Goal: Task Accomplishment & Management: Complete application form

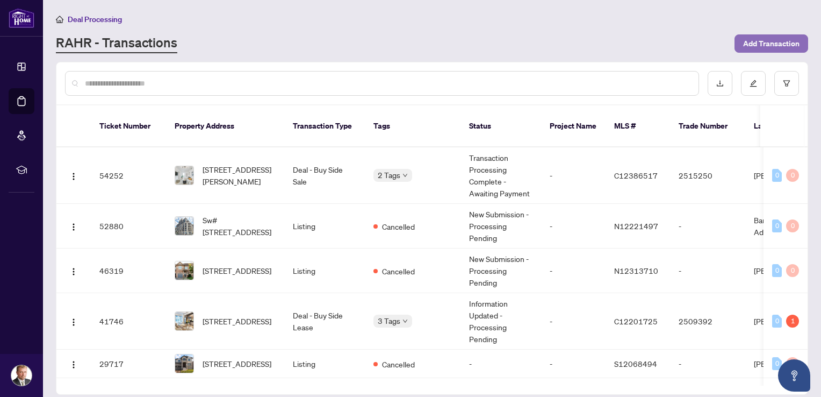
click at [754, 41] on span "Add Transaction" at bounding box center [772, 43] width 56 height 17
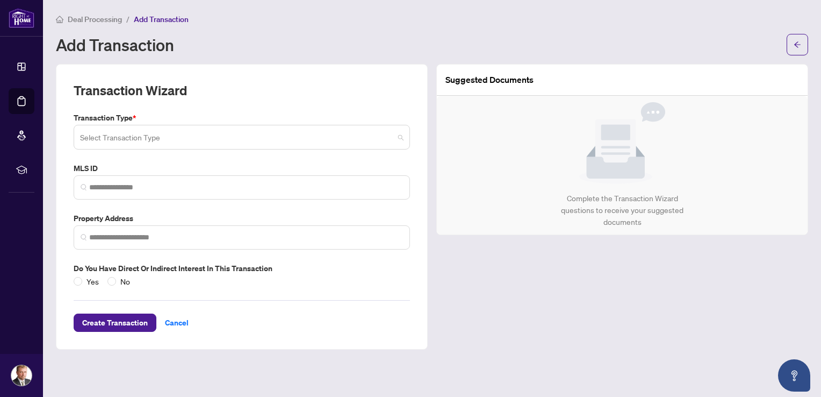
click at [158, 139] on input "search" at bounding box center [237, 139] width 314 height 24
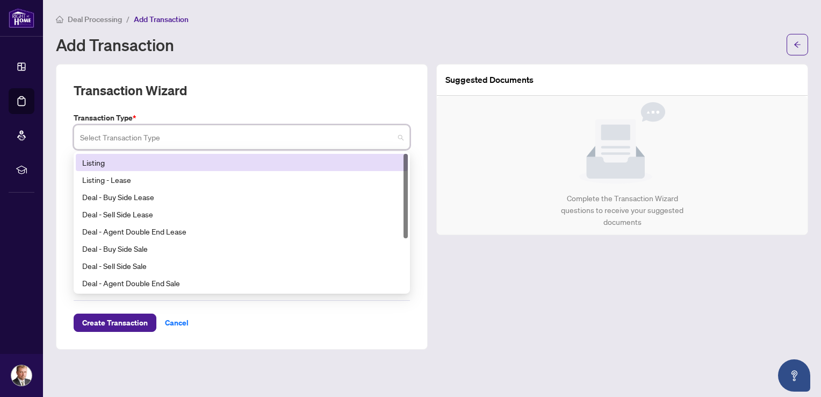
click at [140, 164] on div "Listing" at bounding box center [241, 162] width 319 height 12
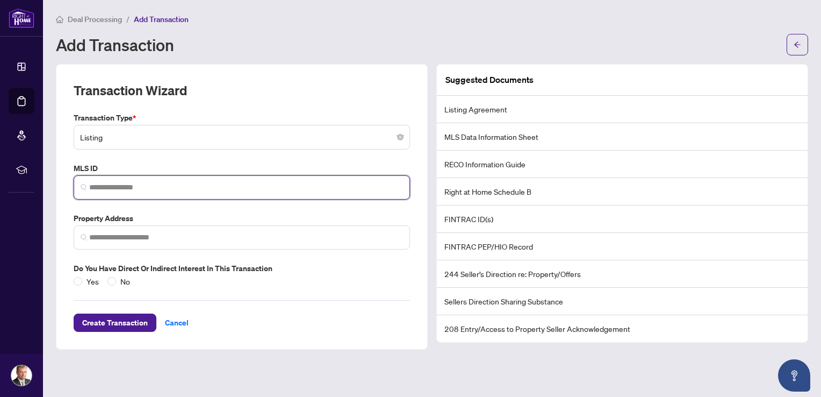
click at [118, 185] on input "search" at bounding box center [246, 187] width 314 height 11
paste input "*********"
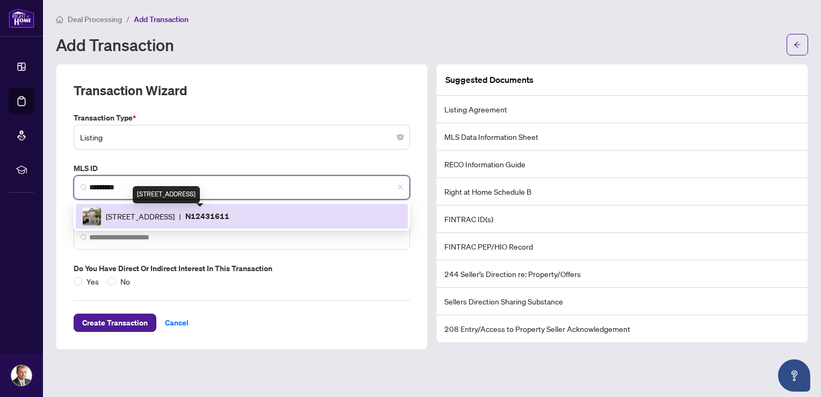
click at [146, 215] on span "[STREET_ADDRESS]" at bounding box center [140, 216] width 69 height 12
type input "*********"
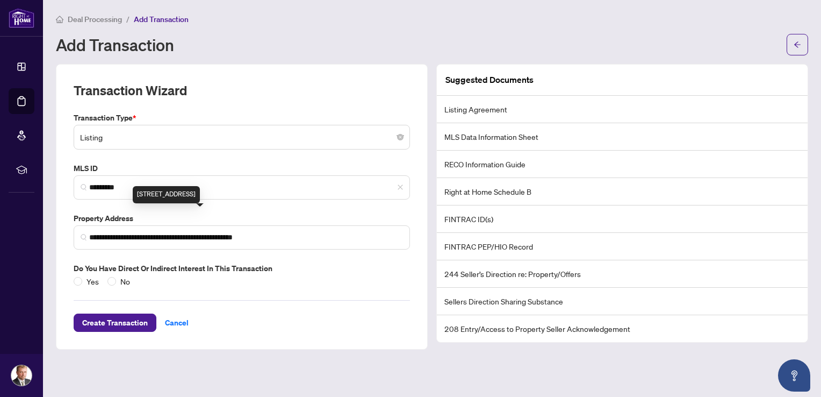
type input "**********"
click at [146, 215] on label "Property Address" at bounding box center [242, 218] width 337 height 12
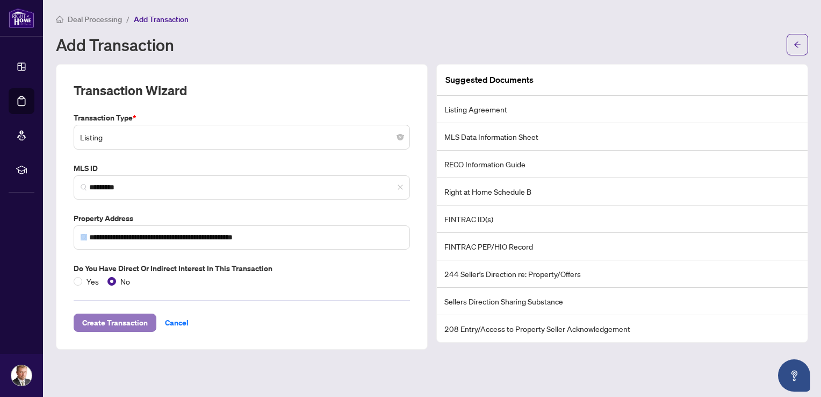
click at [126, 326] on span "Create Transaction" at bounding box center [115, 322] width 66 height 17
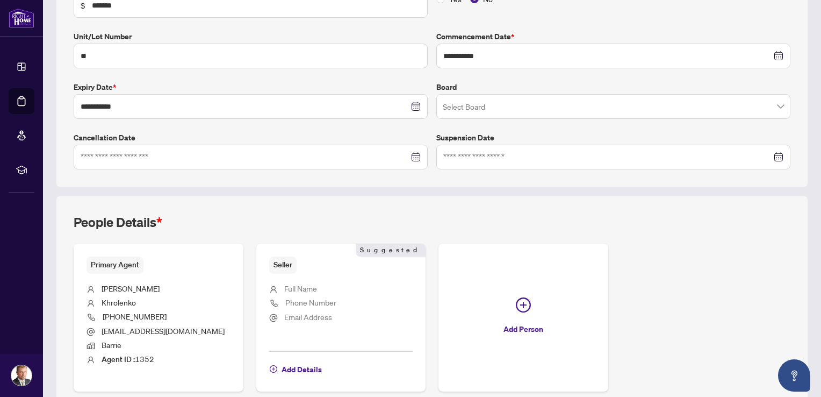
scroll to position [265, 0]
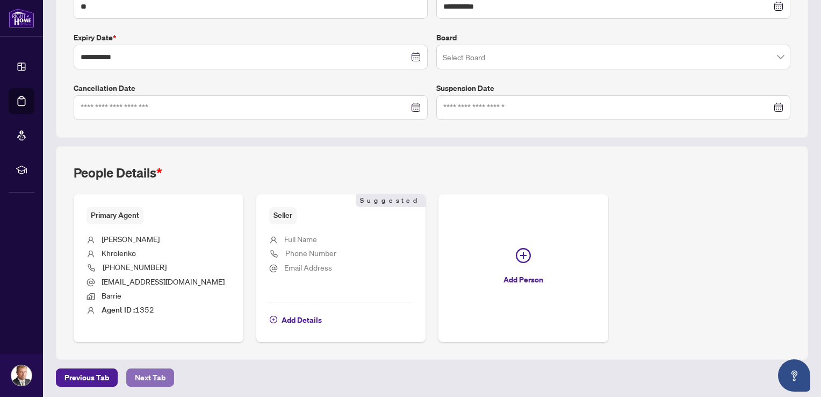
click at [150, 369] on span "Next Tab" at bounding box center [150, 377] width 31 height 17
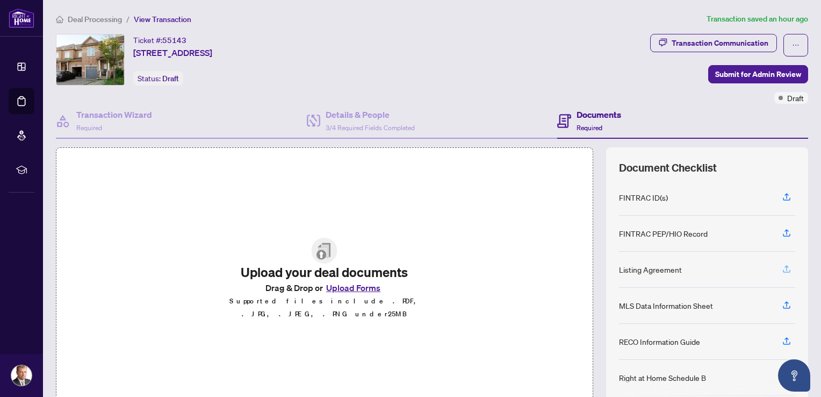
click at [782, 270] on icon "button" at bounding box center [787, 269] width 10 height 10
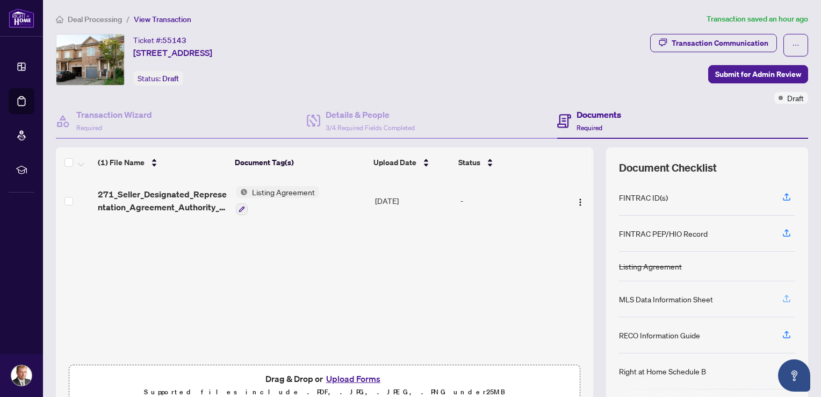
click at [782, 294] on icon "button" at bounding box center [787, 299] width 10 height 10
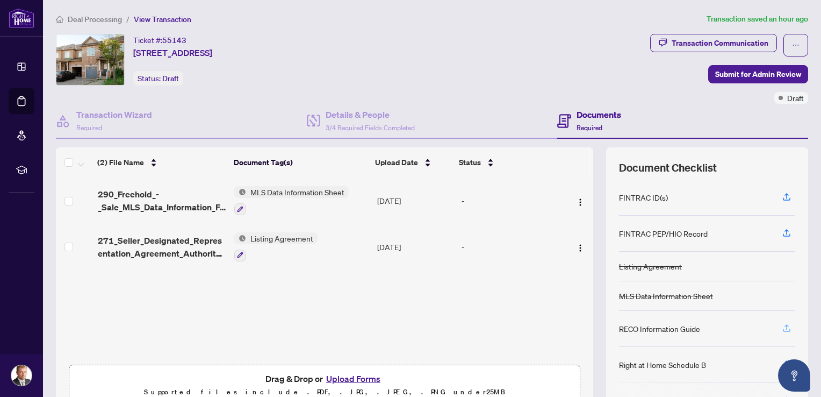
click at [782, 325] on icon "button" at bounding box center [787, 328] width 10 height 10
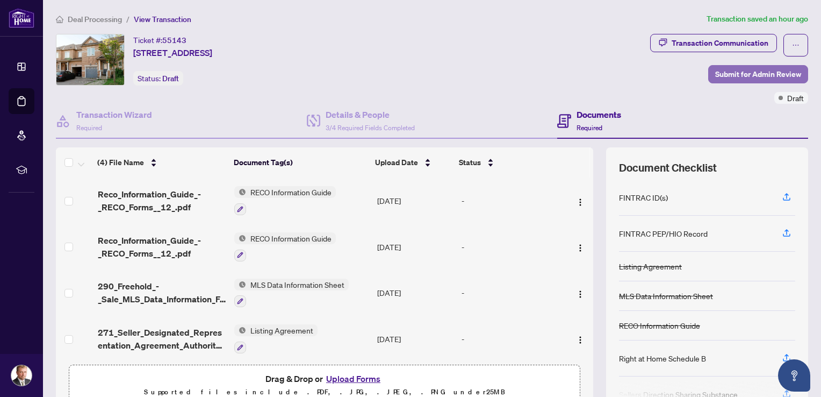
click at [742, 74] on span "Submit for Admin Review" at bounding box center [759, 74] width 86 height 17
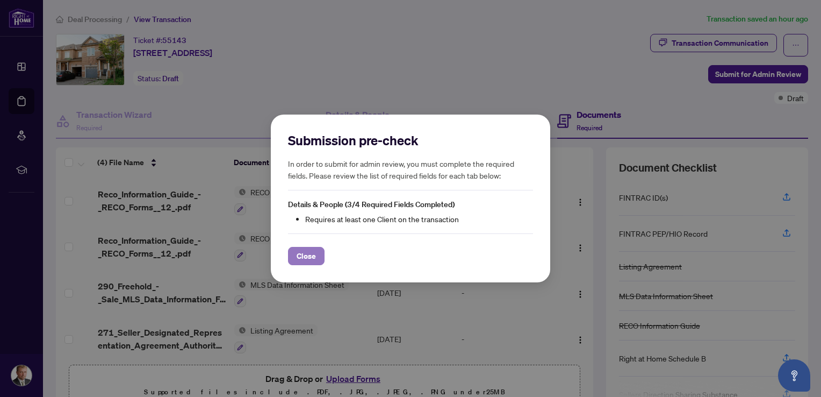
click at [310, 258] on span "Close" at bounding box center [306, 255] width 19 height 17
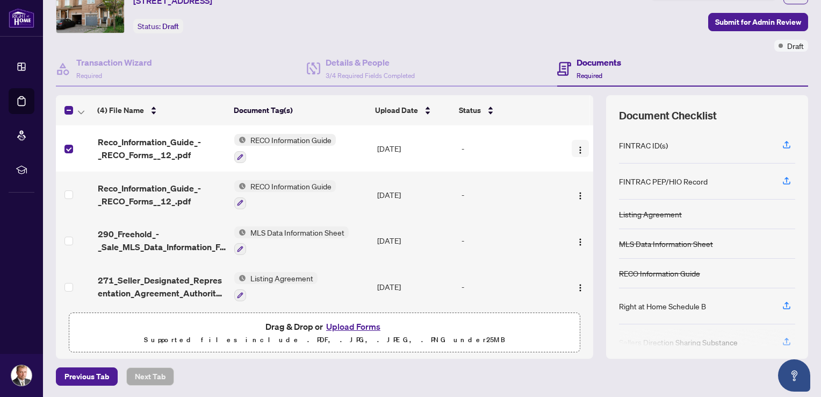
click at [576, 146] on img "button" at bounding box center [580, 150] width 9 height 9
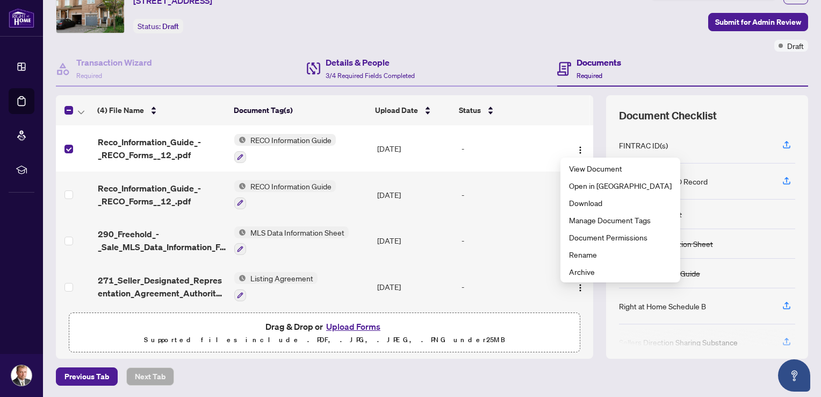
click at [483, 68] on div "Details & People 3/4 Required Fields Completed" at bounding box center [432, 69] width 251 height 35
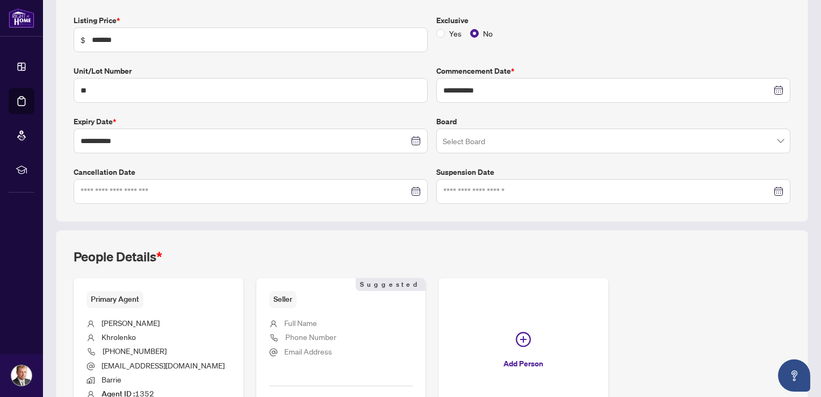
scroll to position [265, 0]
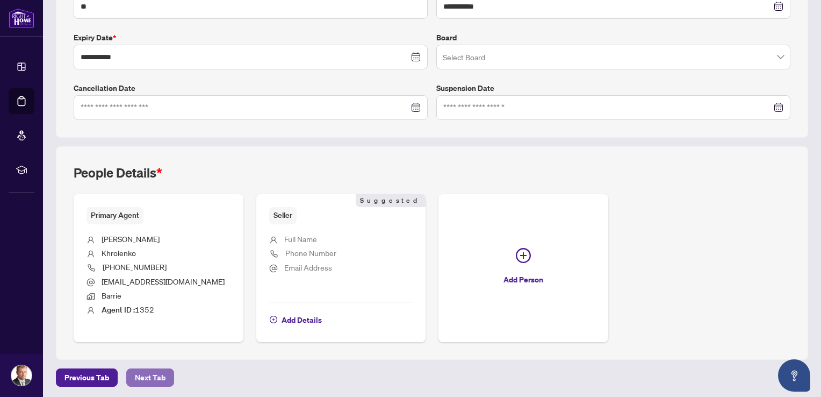
click at [143, 371] on span "Next Tab" at bounding box center [150, 377] width 31 height 17
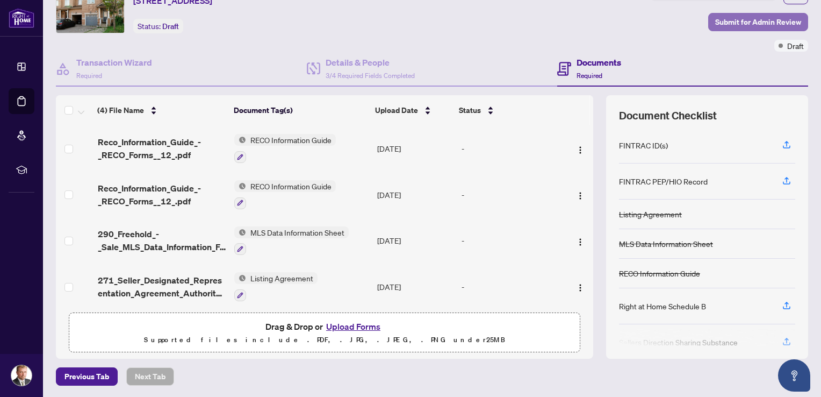
click at [743, 26] on span "Submit for Admin Review" at bounding box center [759, 21] width 86 height 17
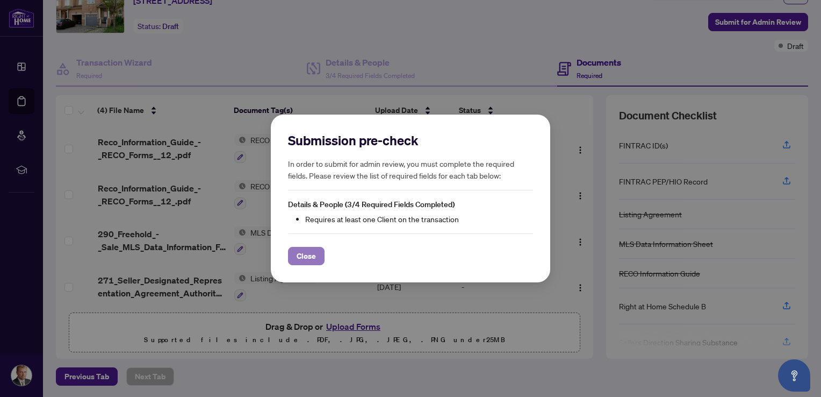
click at [311, 257] on span "Close" at bounding box center [306, 255] width 19 height 17
